Goal: Check status: Check status

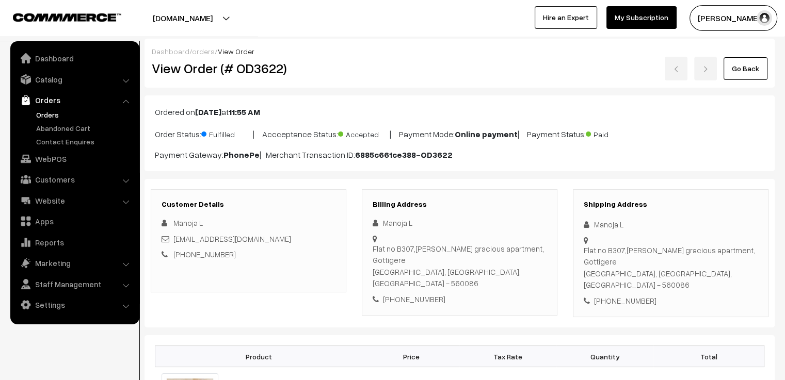
click at [739, 67] on link "Go Back" at bounding box center [746, 68] width 44 height 23
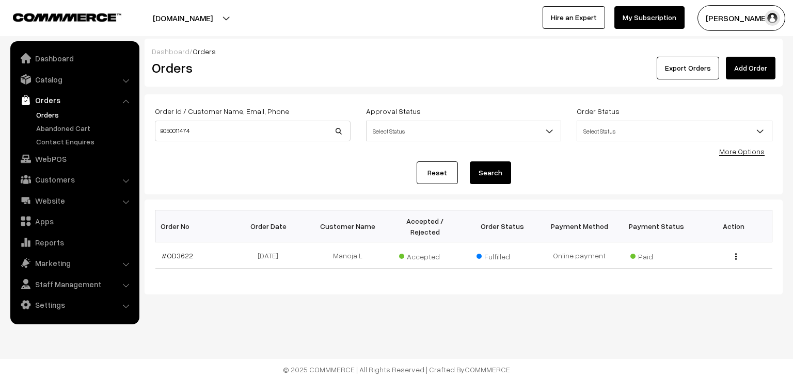
click at [440, 168] on link "Reset" at bounding box center [436, 173] width 41 height 23
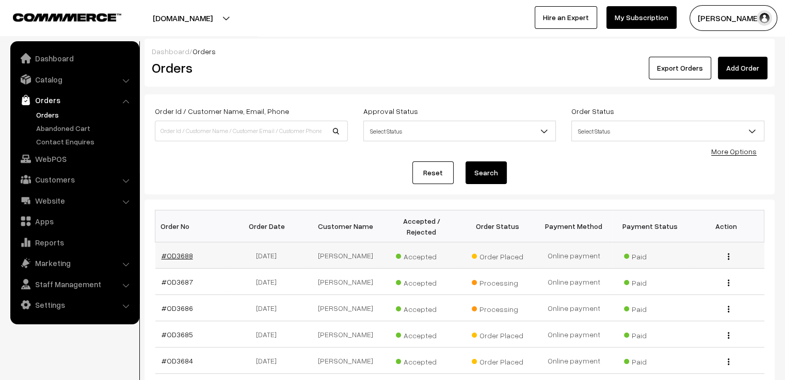
click at [179, 251] on link "#OD3688" at bounding box center [177, 255] width 31 height 9
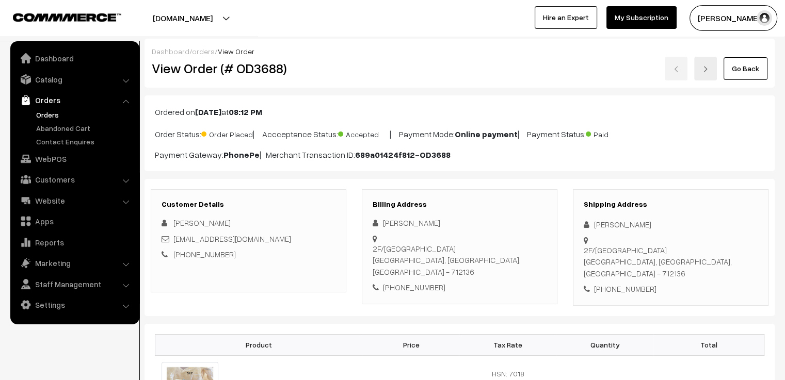
click at [748, 72] on link "Go Back" at bounding box center [746, 68] width 44 height 23
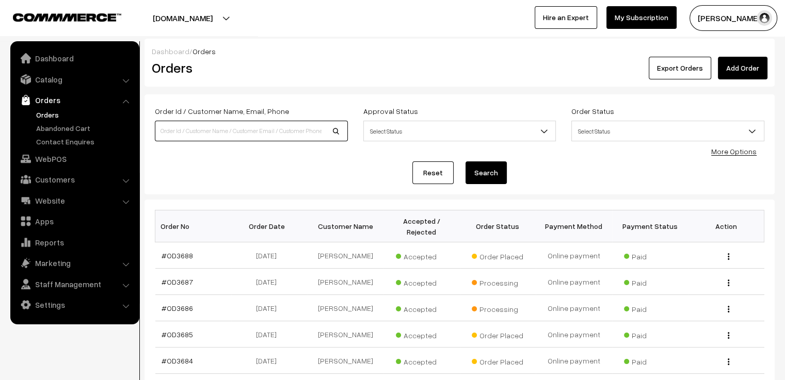
click at [262, 134] on input at bounding box center [251, 131] width 193 height 21
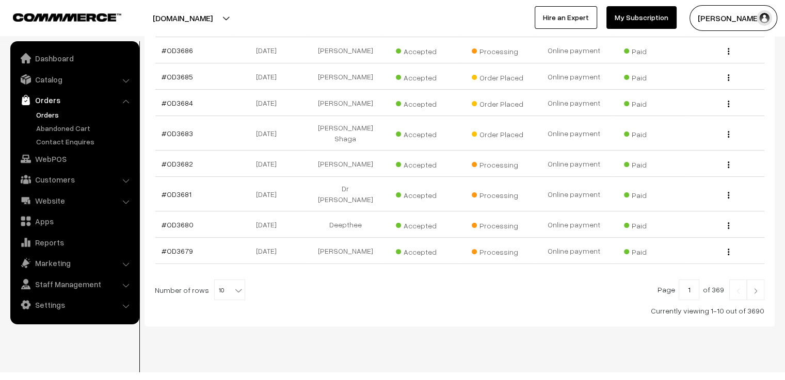
scroll to position [259, 0]
click at [224, 279] on span "10" at bounding box center [230, 289] width 30 height 21
select select "50"
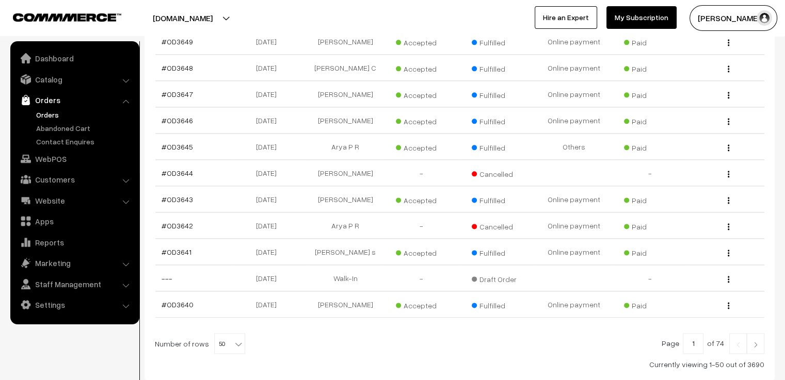
scroll to position [1316, 0]
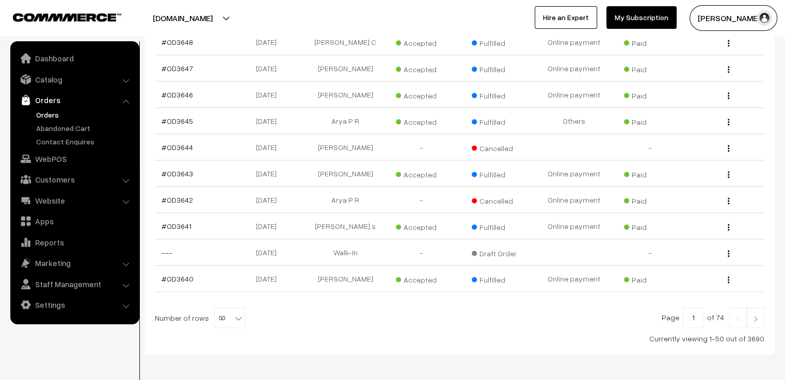
click at [757, 308] on link at bounding box center [756, 318] width 18 height 21
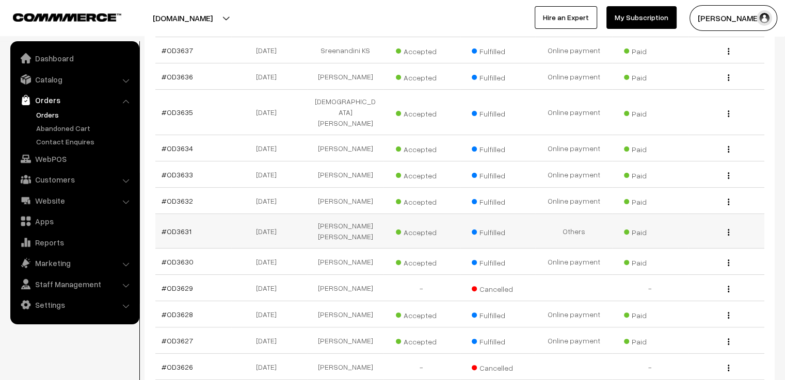
scroll to position [464, 0]
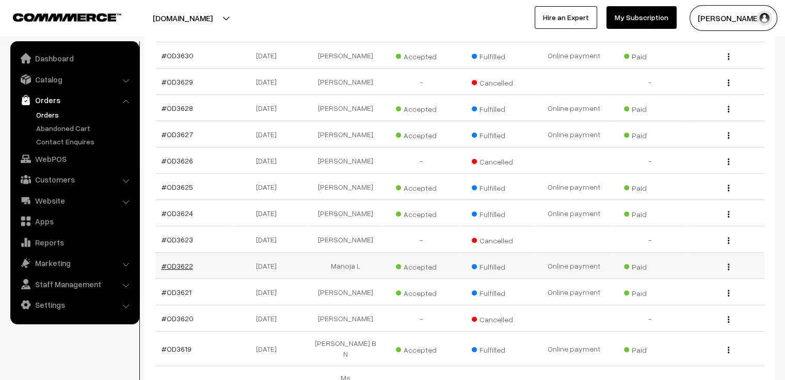
click at [183, 262] on link "#OD3622" at bounding box center [177, 266] width 31 height 9
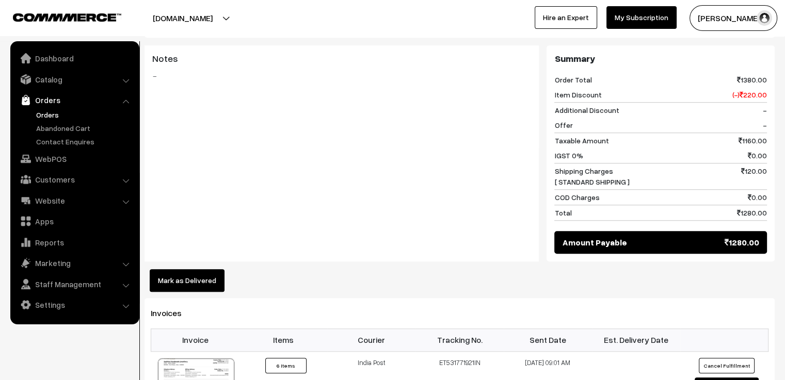
scroll to position [877, 0]
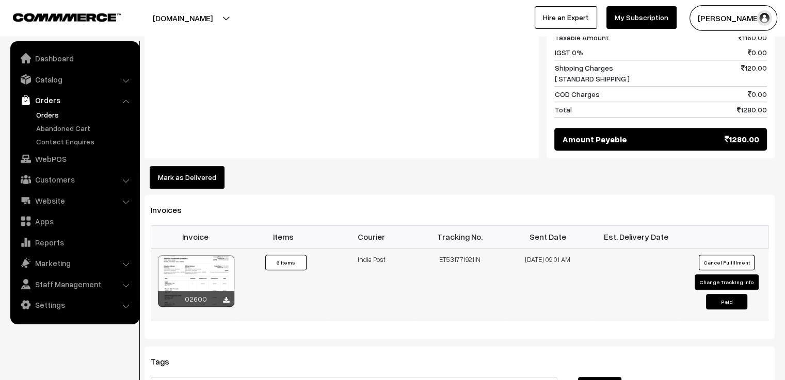
drag, startPoint x: 488, startPoint y: 230, endPoint x: 434, endPoint y: 236, distance: 54.5
click at [434, 248] on td "ET531771921IN" at bounding box center [459, 284] width 88 height 72
copy td "ET531771921IN"
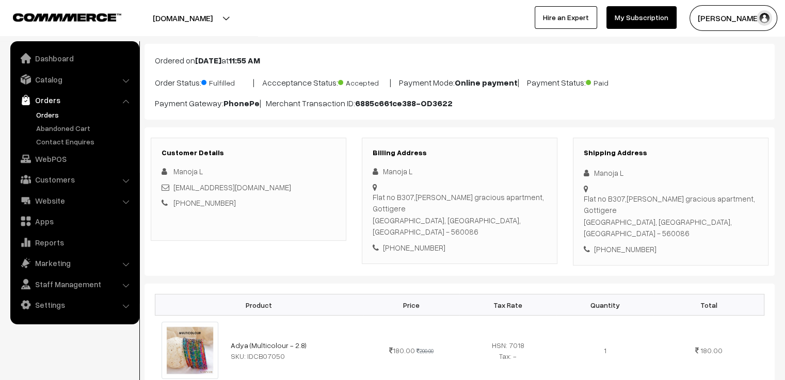
scroll to position [0, 0]
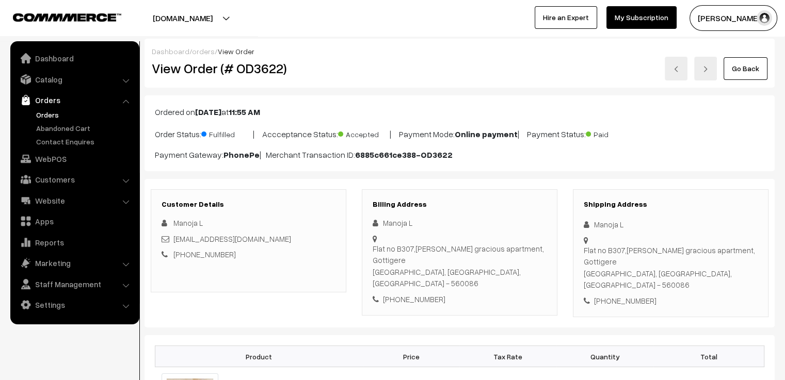
click at [746, 67] on link "Go Back" at bounding box center [746, 68] width 44 height 23
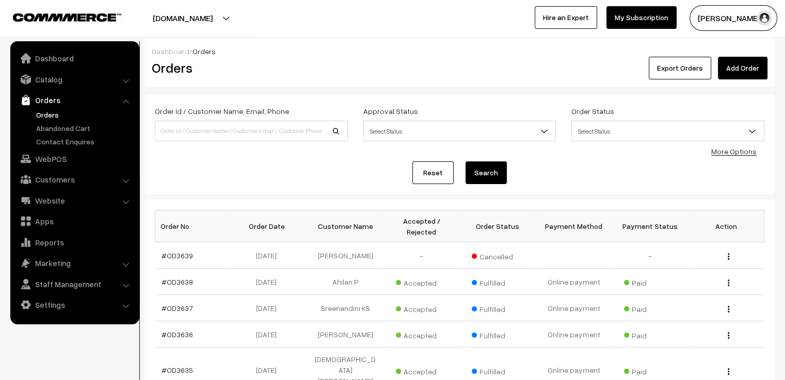
click at [436, 181] on link "Reset" at bounding box center [432, 173] width 41 height 23
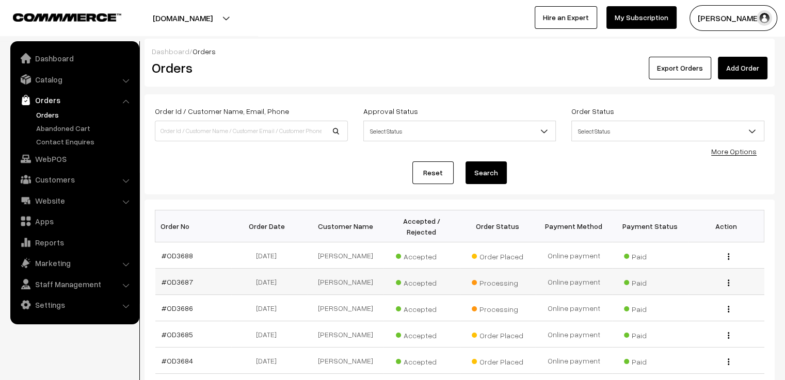
scroll to position [103, 0]
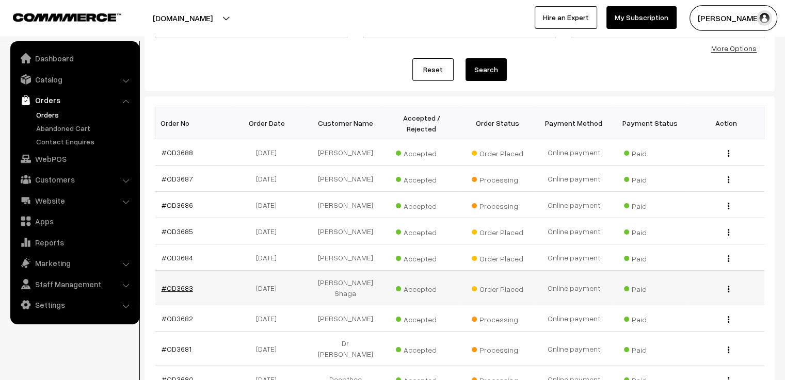
click at [180, 286] on link "#OD3683" at bounding box center [177, 288] width 31 height 9
